Goal: Task Accomplishment & Management: Use online tool/utility

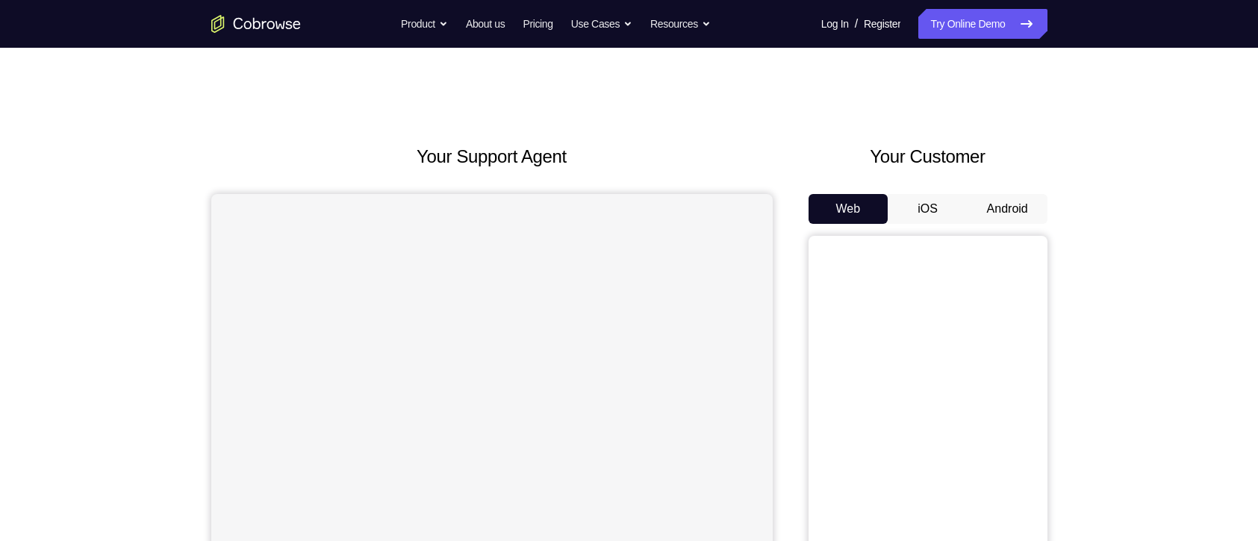
click at [1006, 215] on button "Android" at bounding box center [1007, 209] width 80 height 30
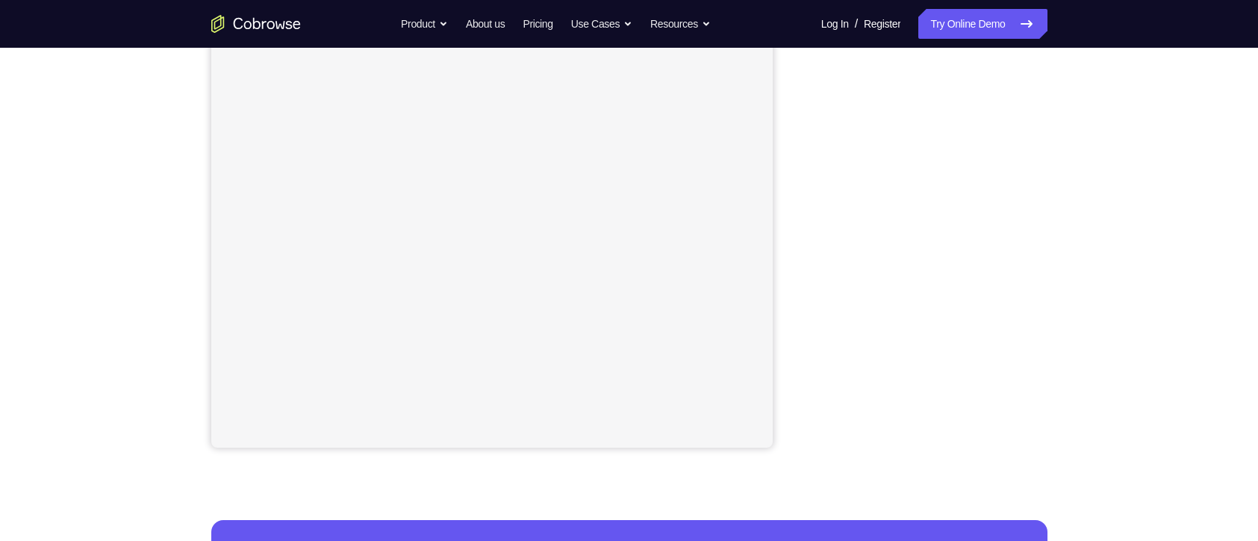
scroll to position [251, 0]
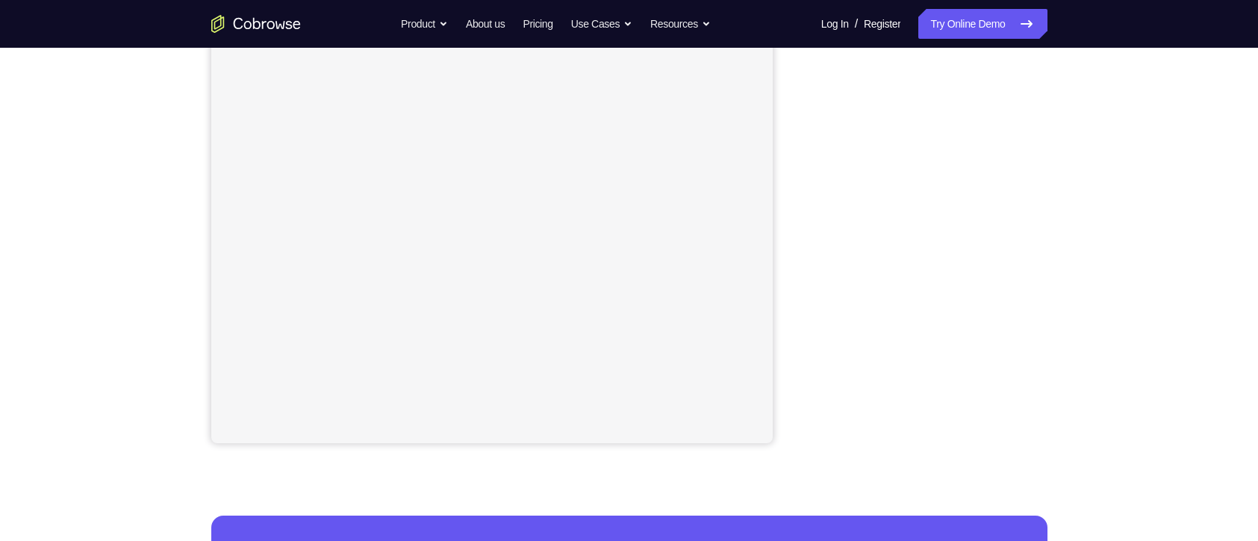
click at [780, 224] on div "Your Support Agent Your Customer Web iOS Android" at bounding box center [629, 169] width 836 height 552
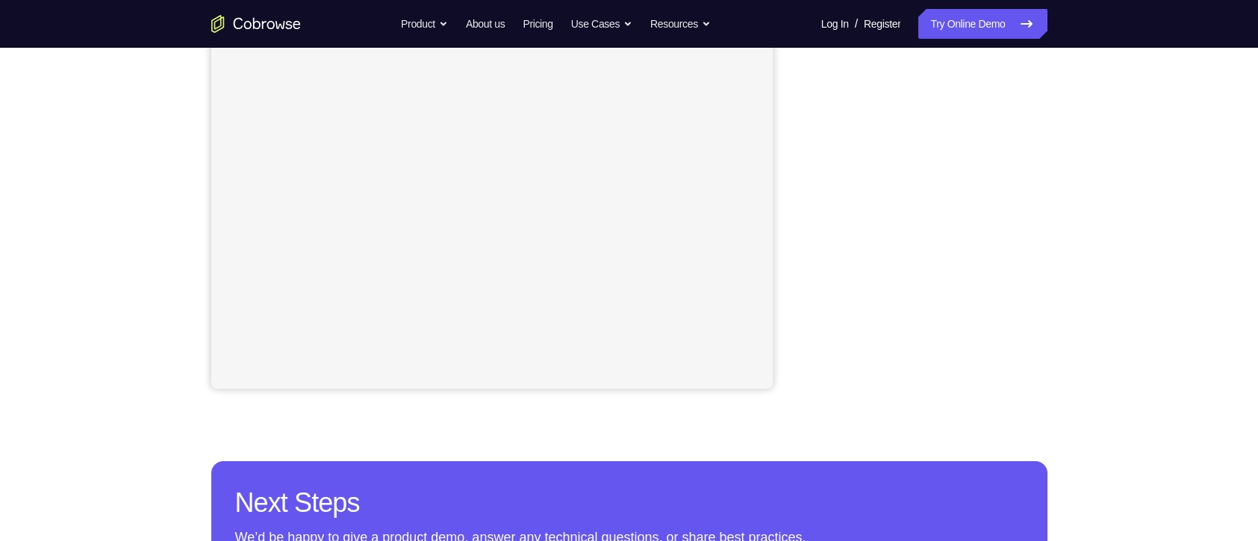
scroll to position [306, 0]
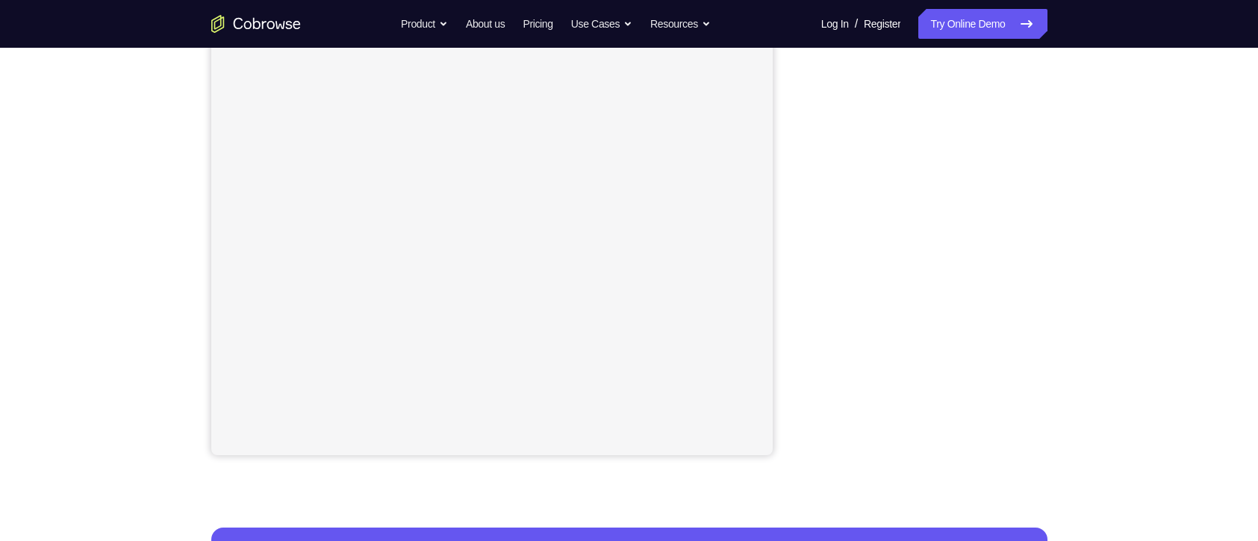
click at [1052, 263] on div "Your Support Agent Your Customer Web iOS Android Next Steps We’d be happy to gi…" at bounding box center [629, 301] width 955 height 985
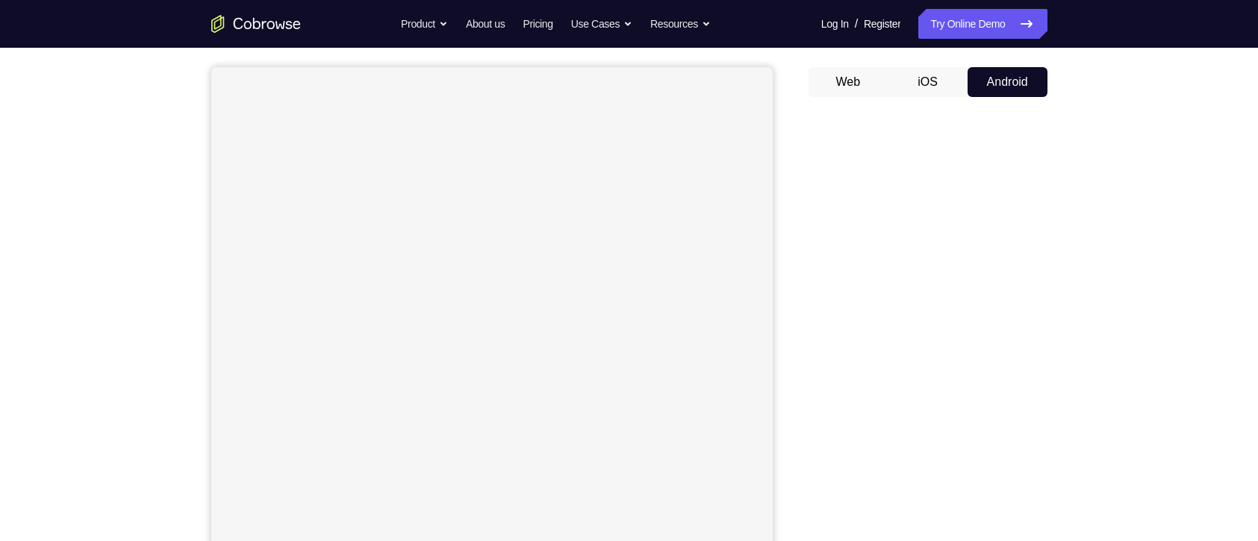
scroll to position [125, 0]
click at [929, 84] on button "iOS" at bounding box center [928, 84] width 80 height 30
click at [994, 85] on button "Android" at bounding box center [1007, 84] width 80 height 30
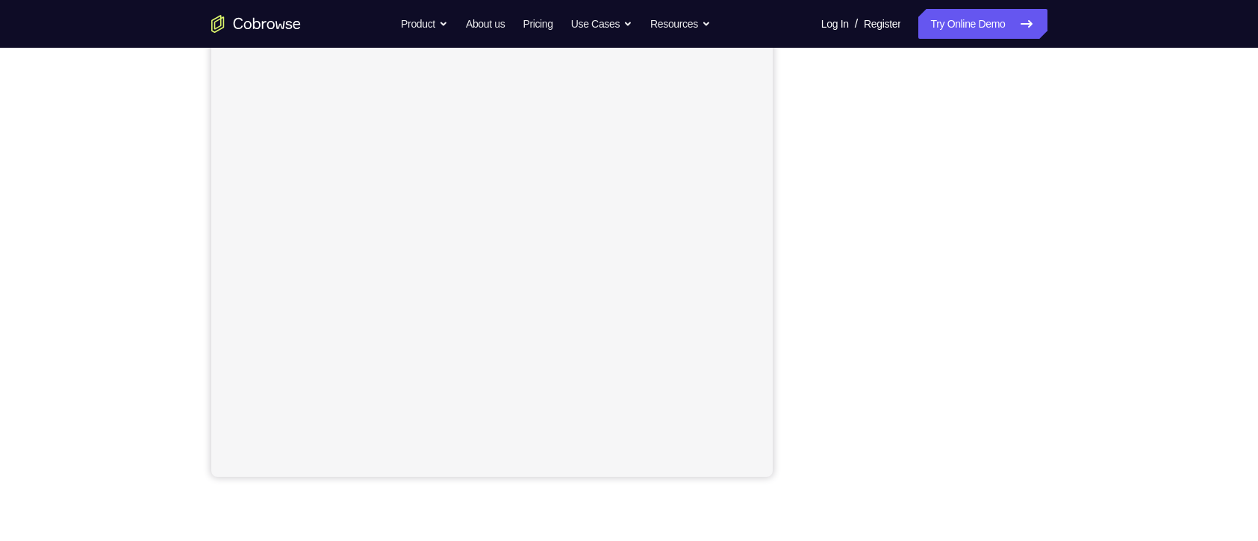
scroll to position [218, 0]
click at [1089, 176] on div "Your Support Agent Your Customer Web iOS Android Next Steps We’d be happy to gi…" at bounding box center [629, 322] width 955 height 985
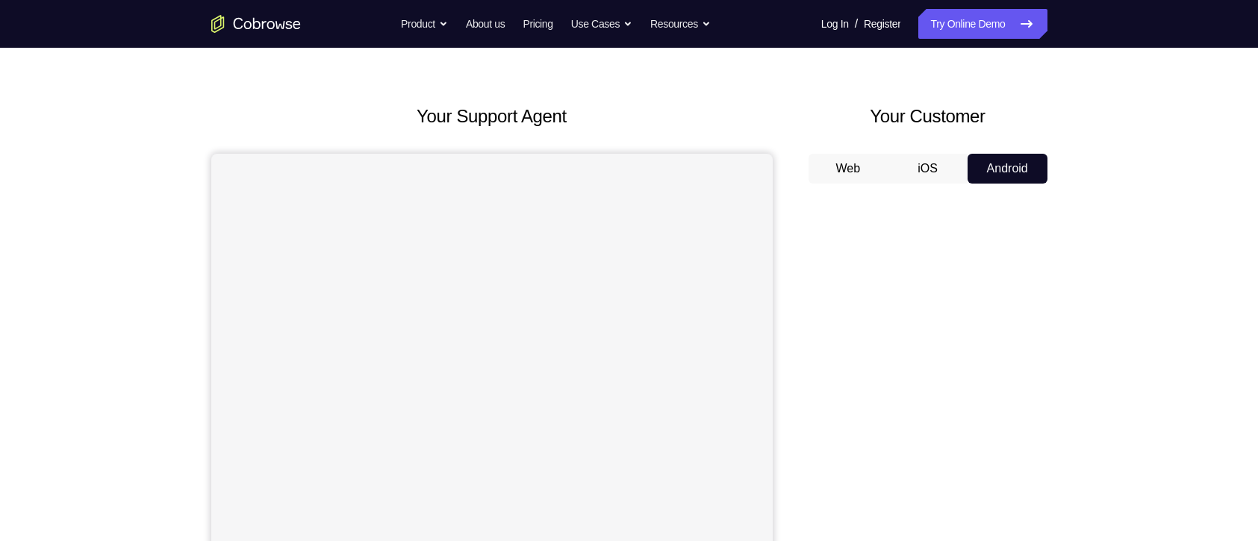
scroll to position [40, 0]
click at [923, 157] on button "iOS" at bounding box center [928, 170] width 80 height 30
click at [935, 165] on button "iOS" at bounding box center [928, 170] width 80 height 30
click at [1011, 164] on button "Android" at bounding box center [1007, 170] width 80 height 30
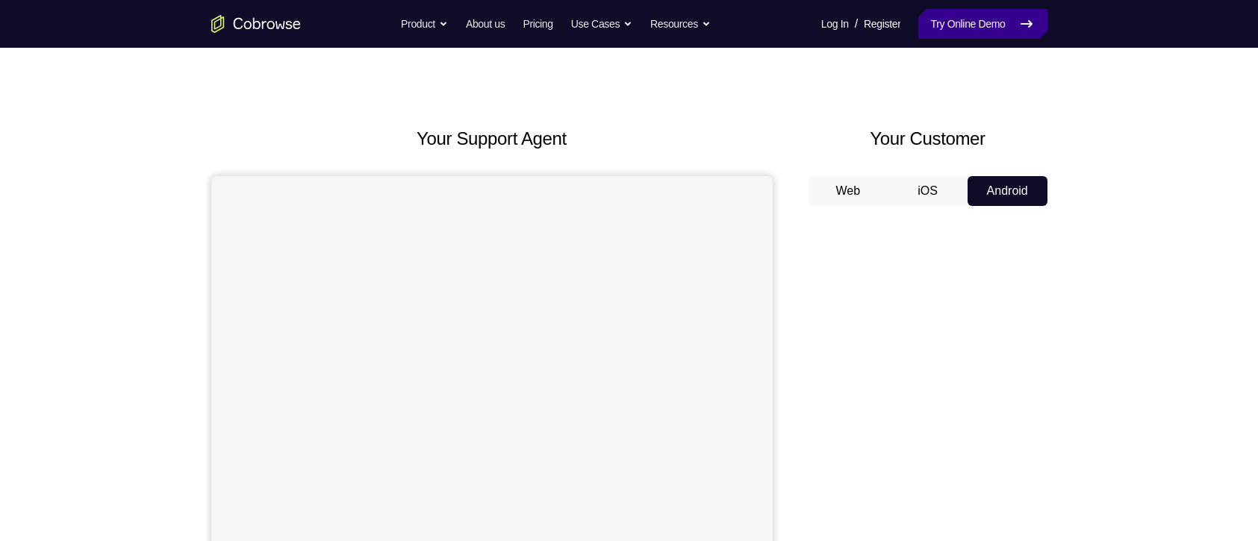
scroll to position [0, 0]
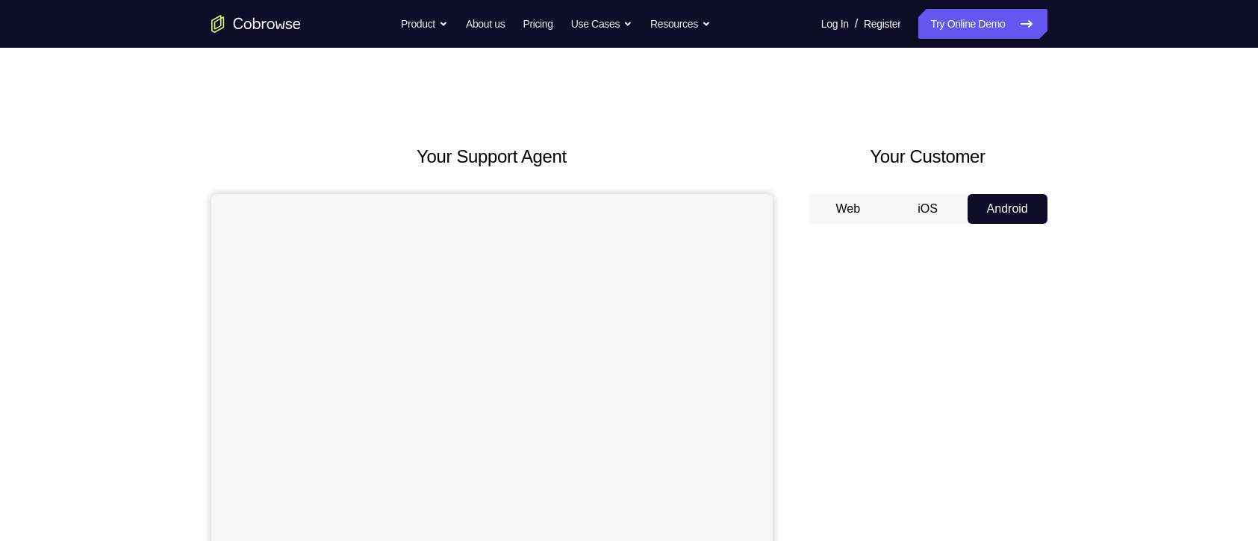
click at [907, 208] on button "iOS" at bounding box center [928, 209] width 80 height 30
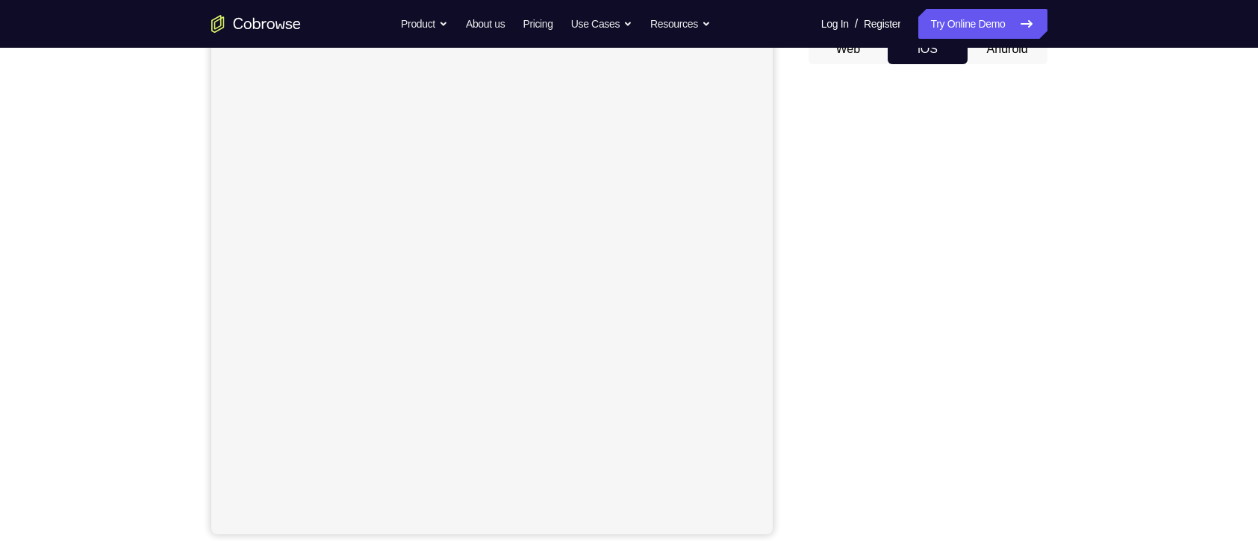
scroll to position [151, 0]
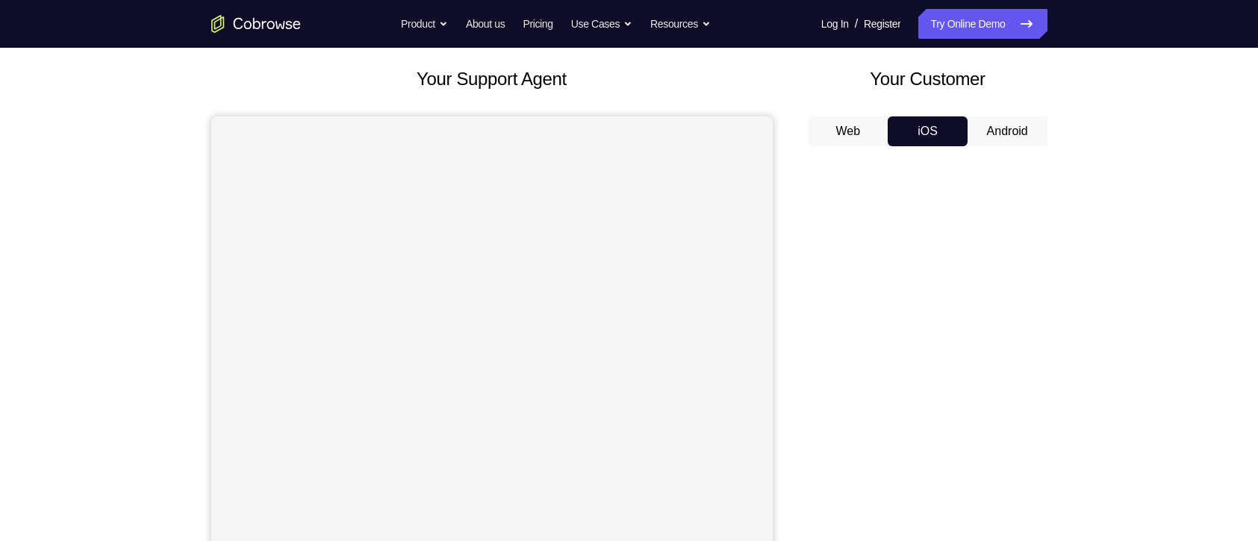
click at [1003, 125] on button "Android" at bounding box center [1007, 131] width 80 height 30
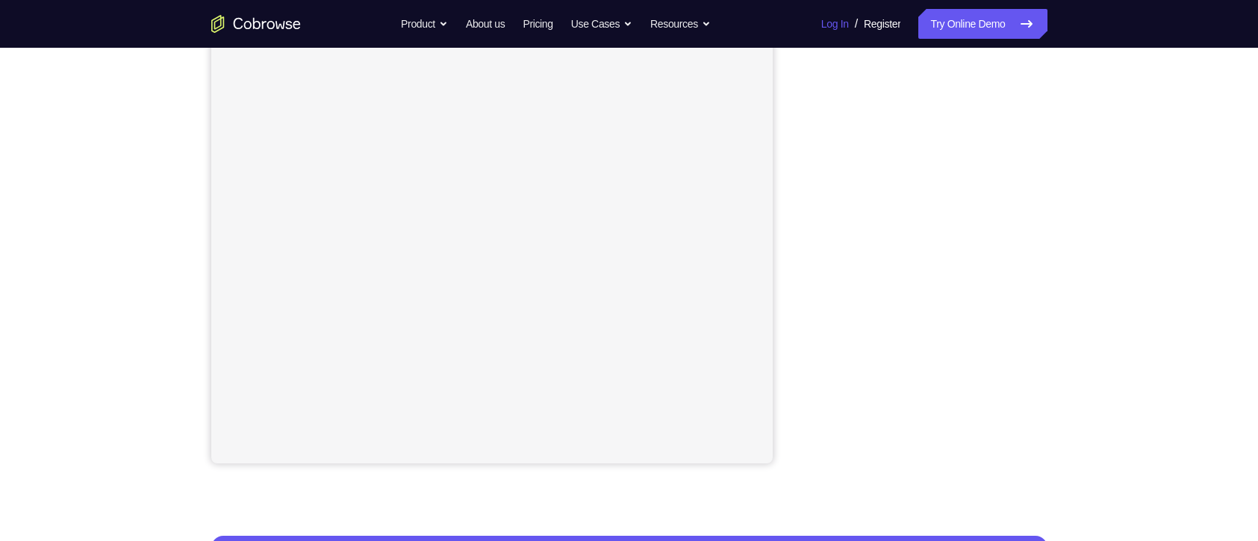
scroll to position [229, 0]
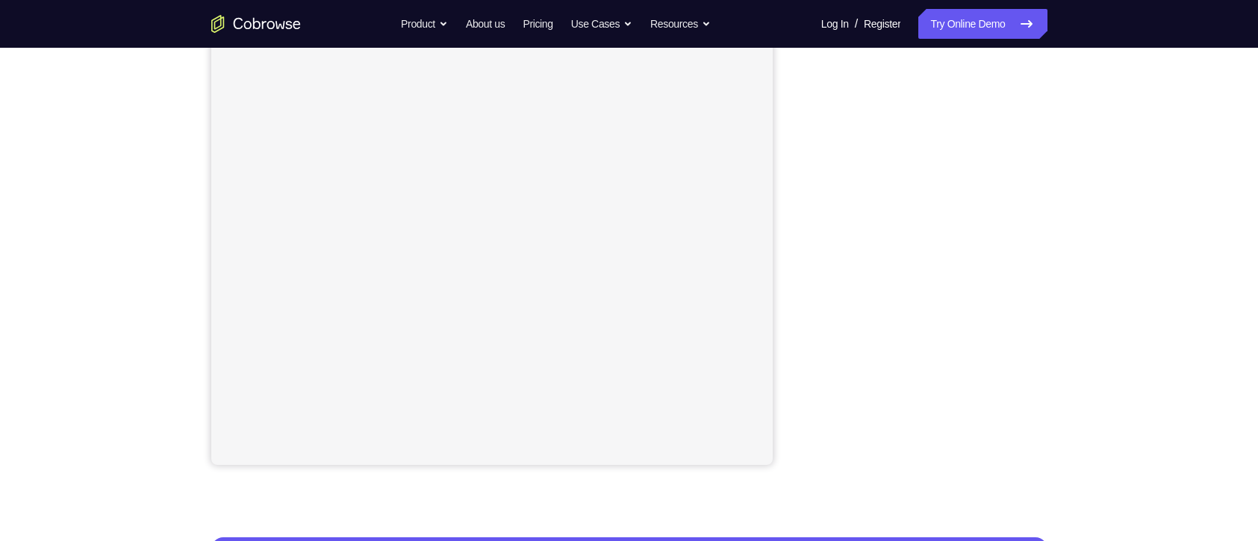
click at [1053, 163] on div "Your Support Agent Your Customer Web iOS Android Next Steps We’d be happy to gi…" at bounding box center [629, 311] width 955 height 985
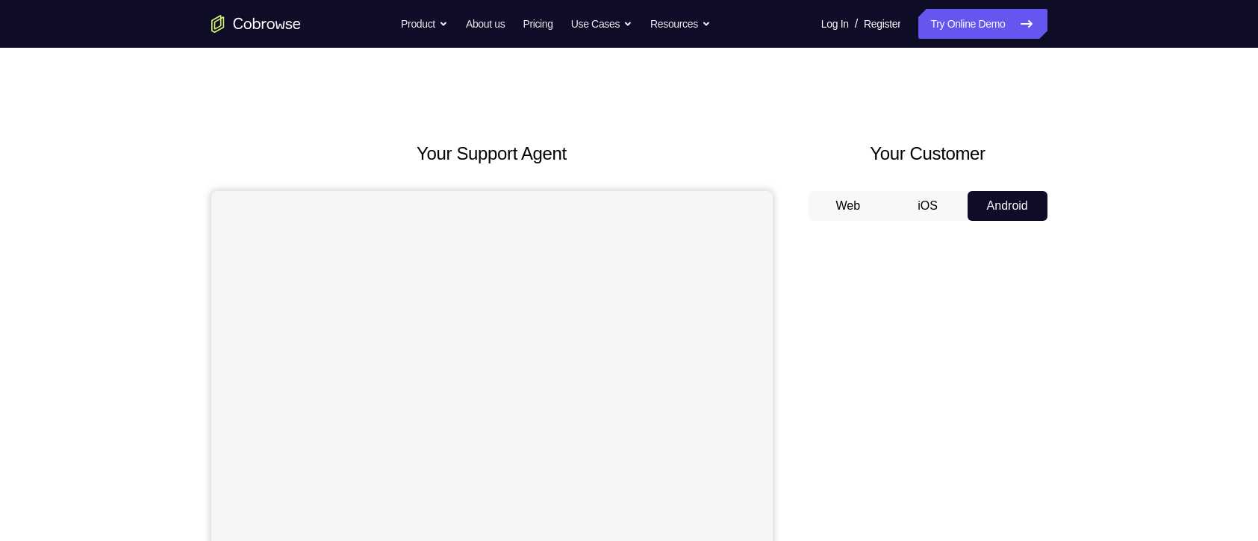
scroll to position [0, 0]
